Goal: Task Accomplishment & Management: Manage account settings

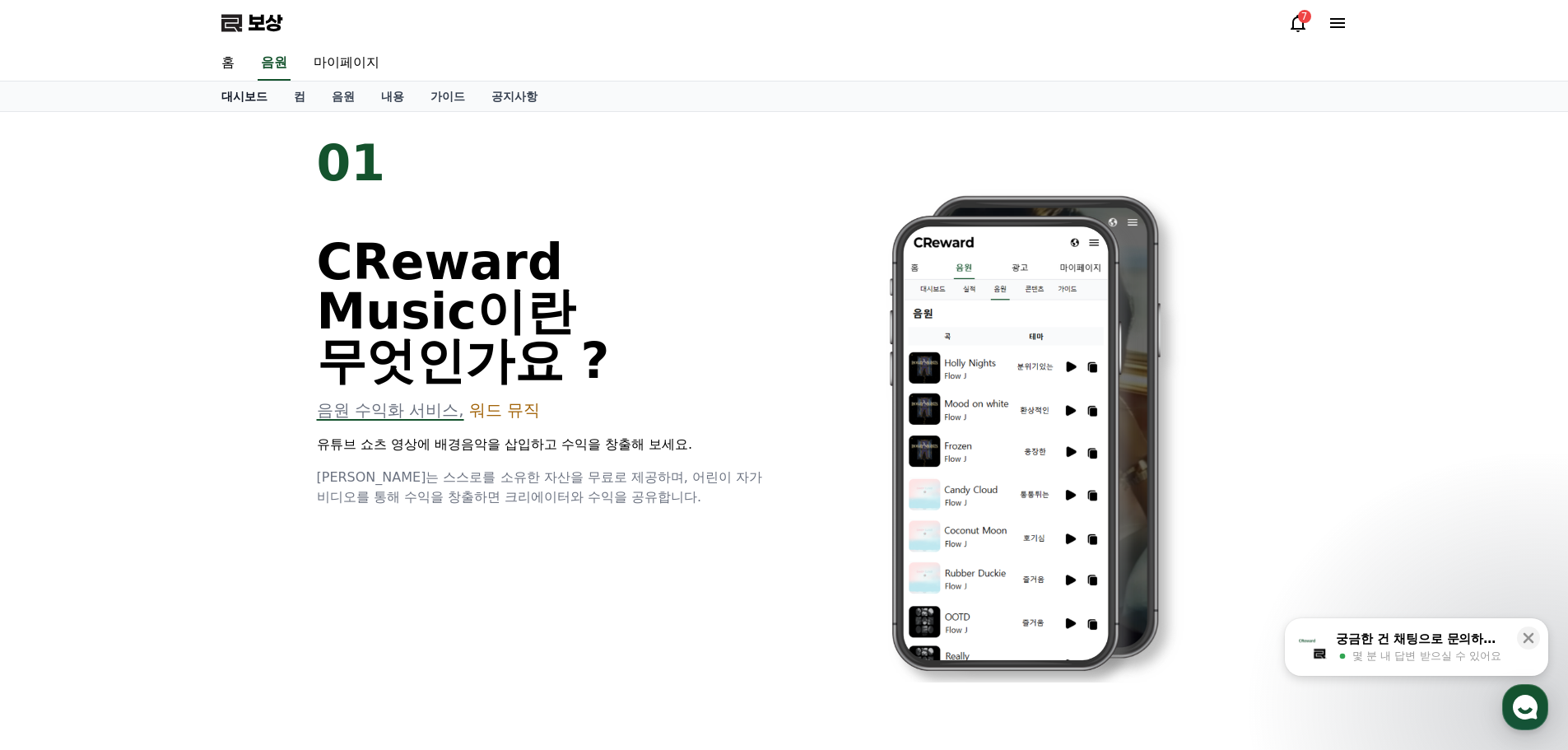
click at [230, 64] on font "홈" at bounding box center [228, 62] width 13 height 16
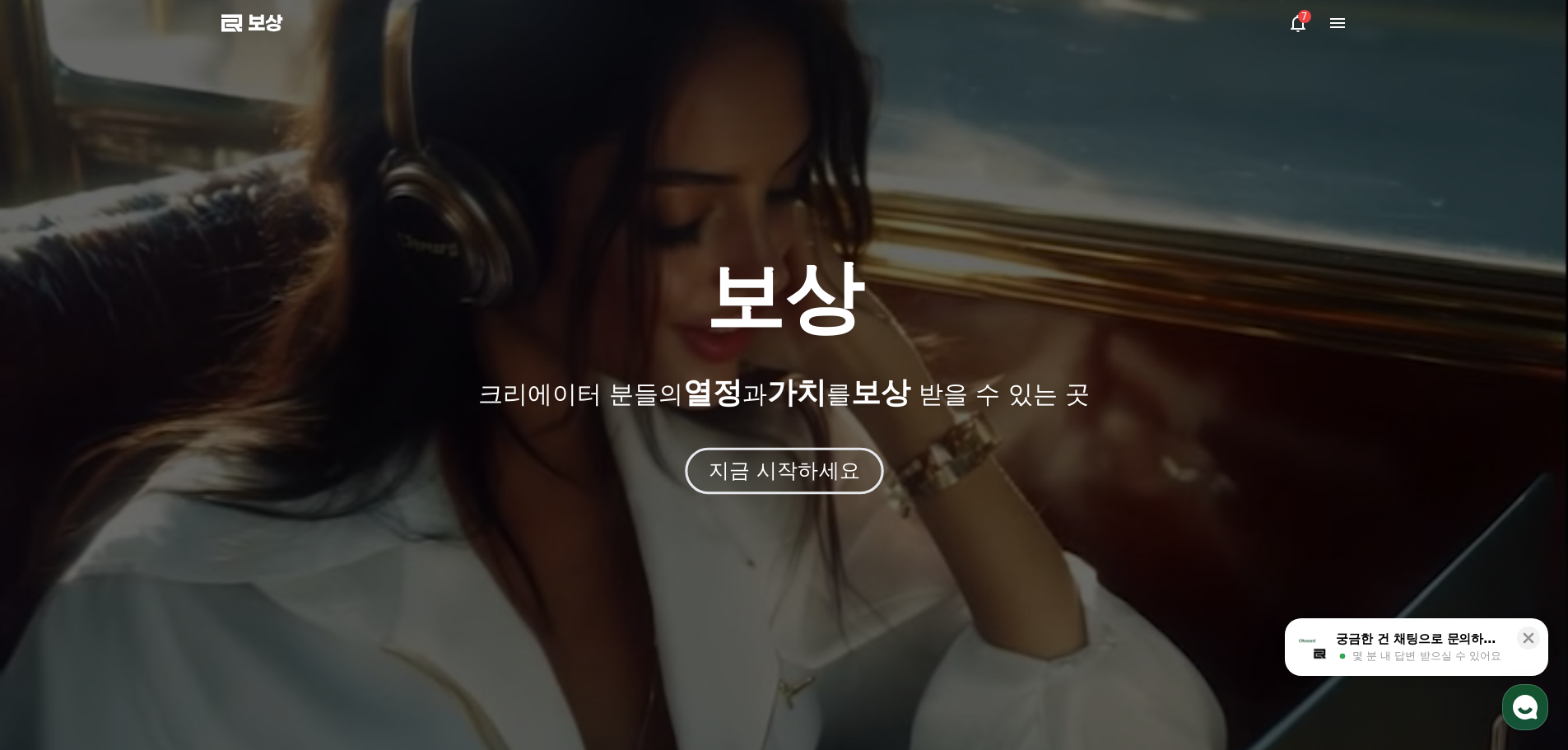
click at [791, 459] on font "지금 시작하세요" at bounding box center [784, 471] width 152 height 24
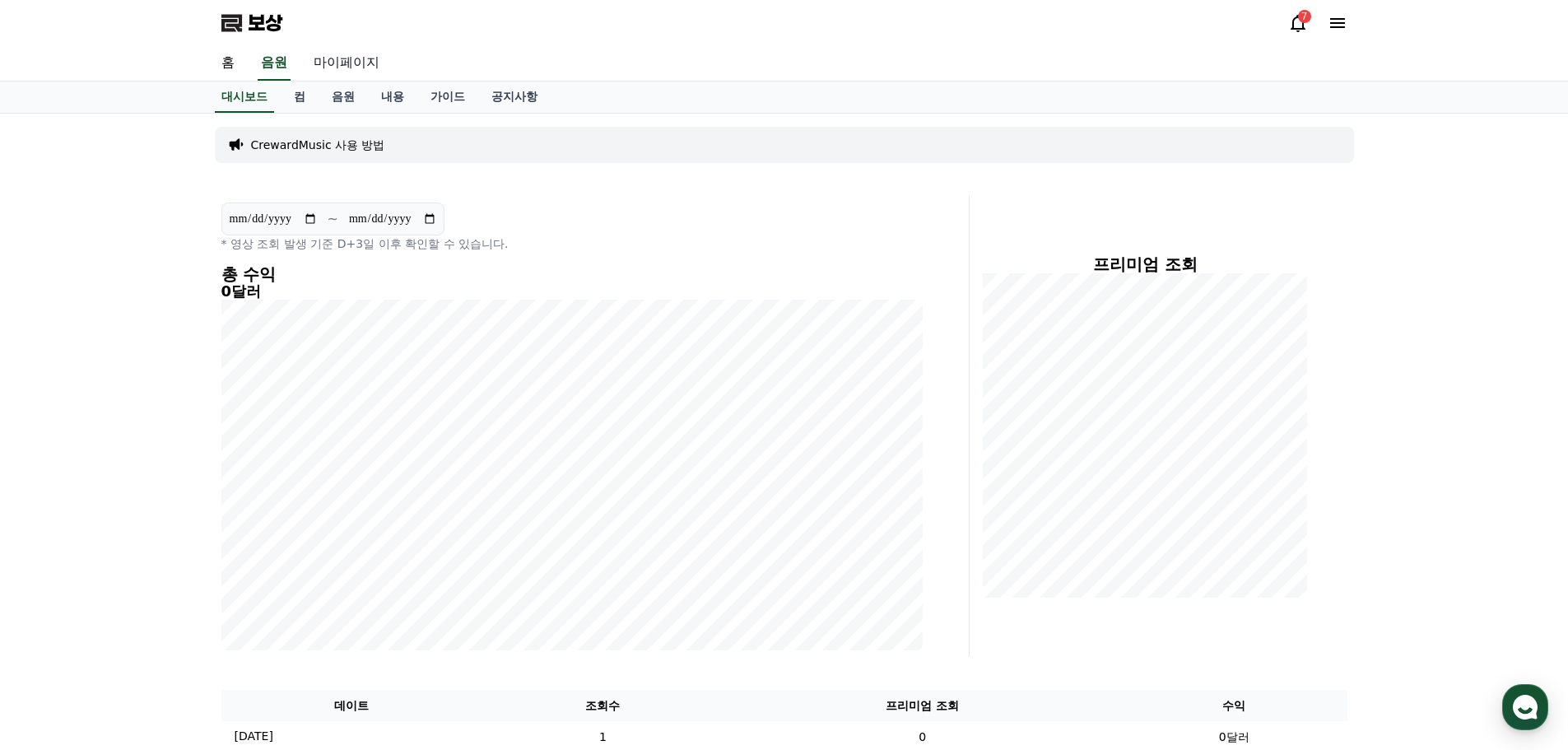
click at [356, 64] on font "마이페이지" at bounding box center [346, 62] width 66 height 16
select select "**********"
